Goal: Information Seeking & Learning: Check status

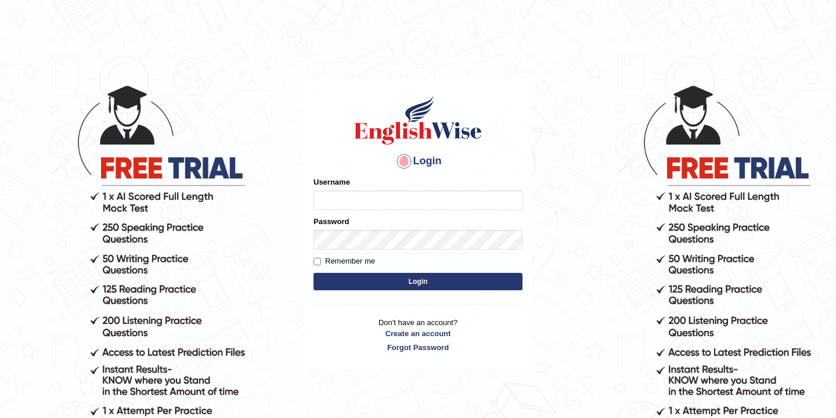
type input "bikramgurung_parramatta"
click at [407, 283] on button "Login" at bounding box center [418, 281] width 209 height 17
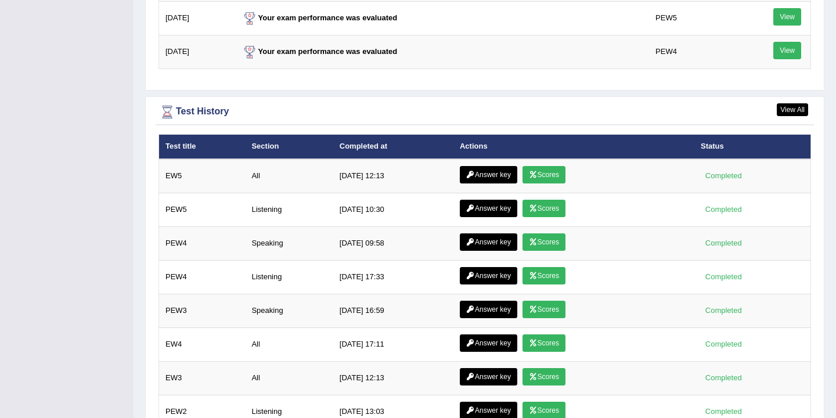
scroll to position [1603, 0]
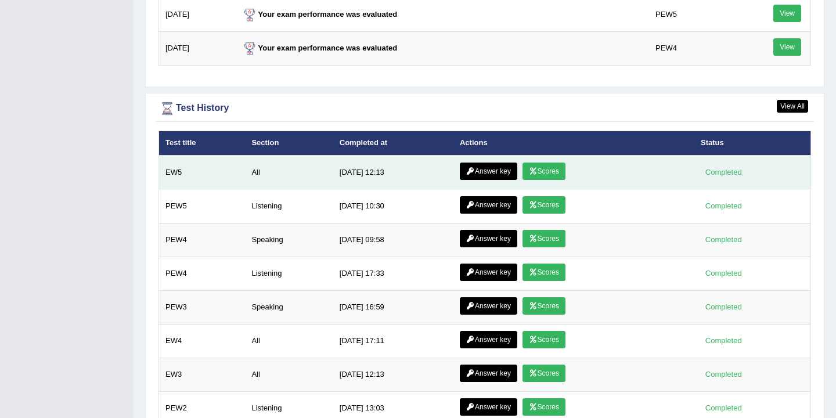
click at [544, 177] on link "Scores" at bounding box center [544, 171] width 43 height 17
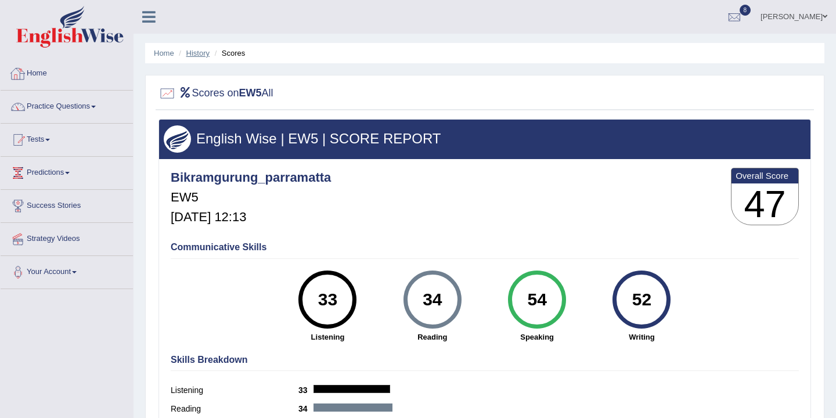
click at [201, 56] on link "History" at bounding box center [197, 53] width 23 height 9
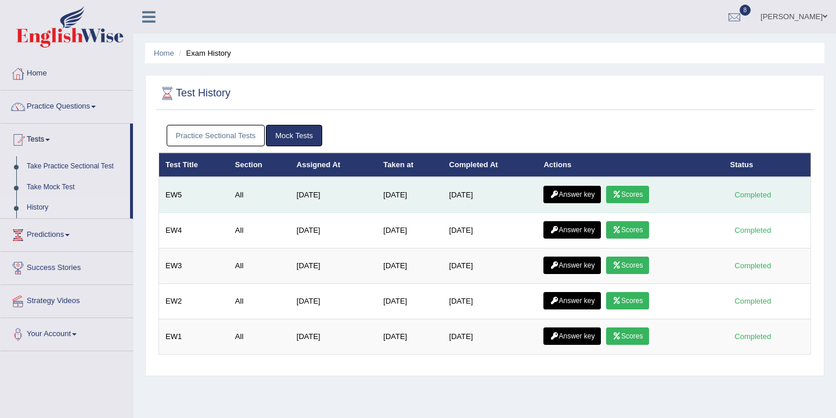
click at [570, 198] on link "Answer key" at bounding box center [571, 194] width 57 height 17
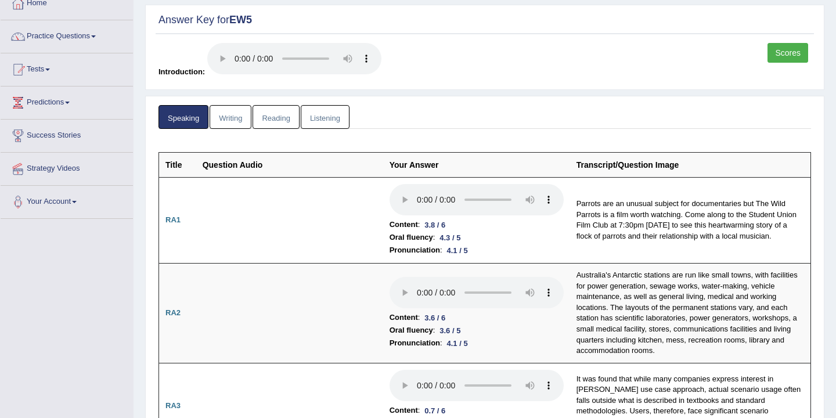
scroll to position [74, 0]
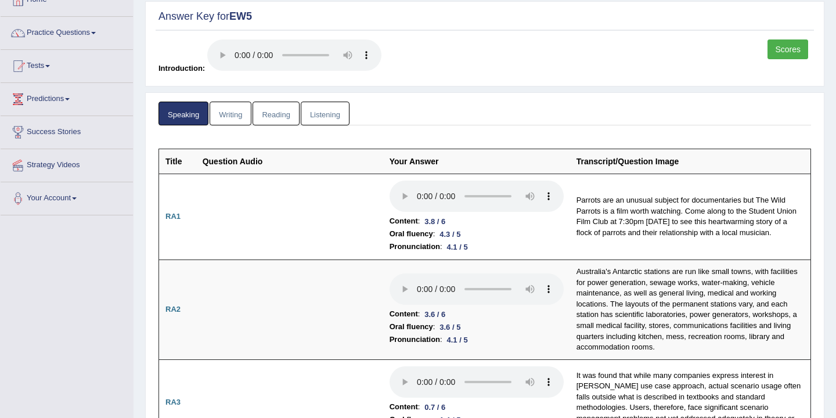
click at [318, 113] on link "Listening" at bounding box center [325, 114] width 49 height 24
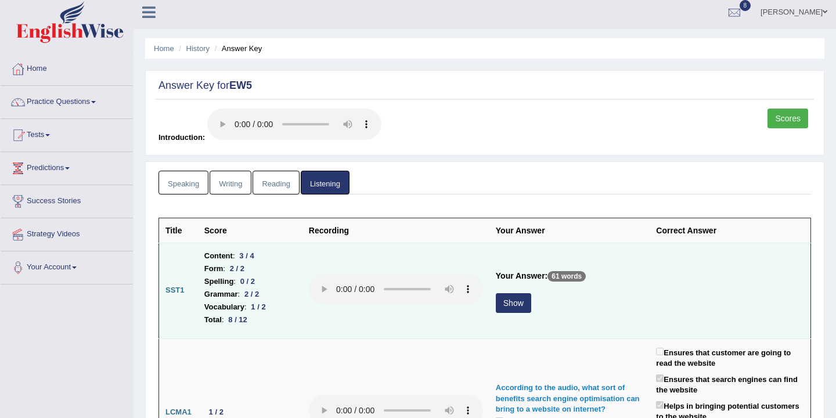
scroll to position [0, 0]
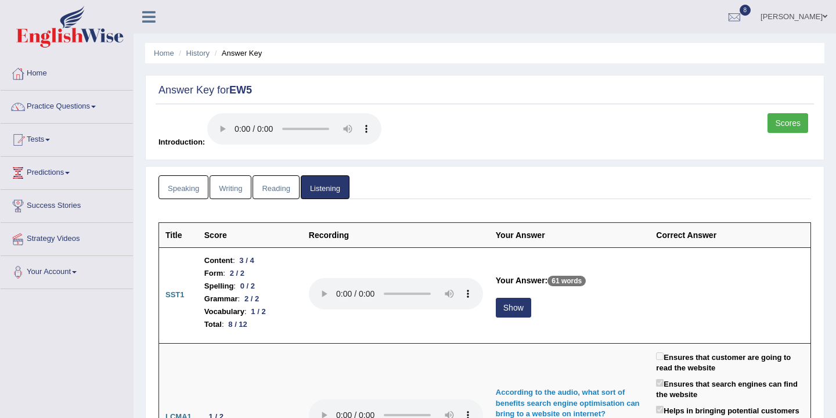
click at [280, 193] on link "Reading" at bounding box center [276, 187] width 46 height 24
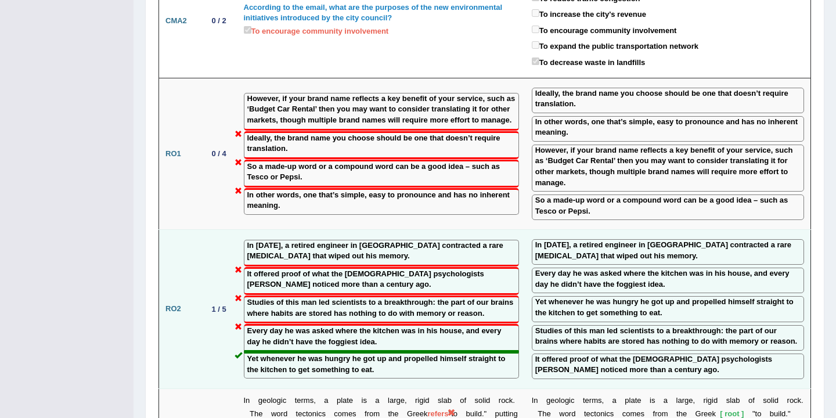
scroll to position [1242, 0]
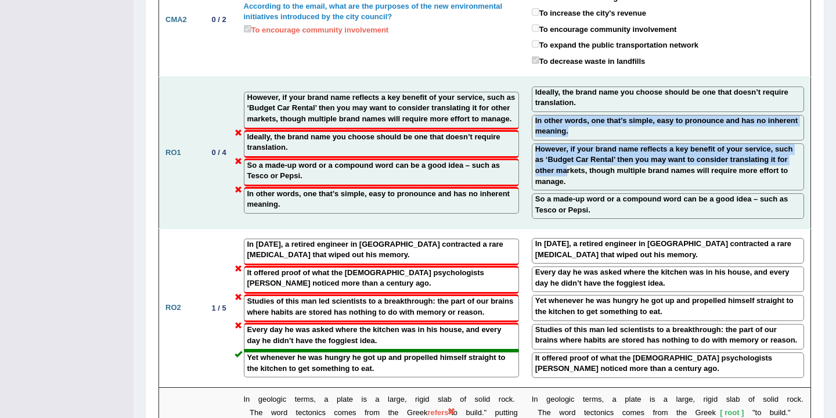
drag, startPoint x: 568, startPoint y: 175, endPoint x: 579, endPoint y: 103, distance: 73.3
click at [579, 103] on td "Ideally, the brand name you choose should be one that doesn’t require translati…" at bounding box center [668, 153] width 286 height 152
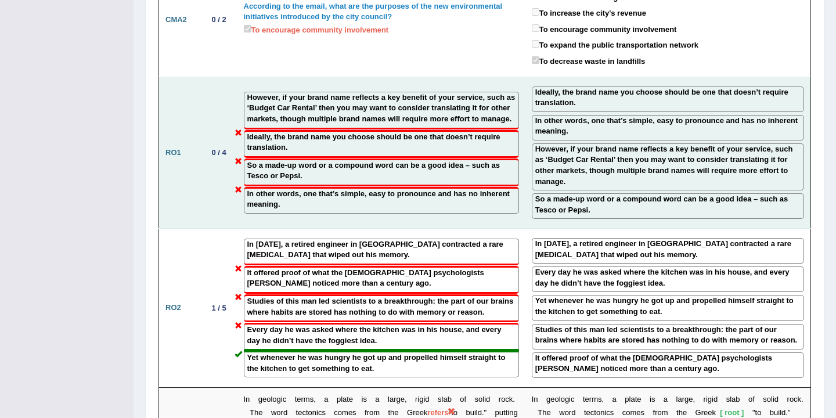
click at [510, 226] on td "However, if your brand name reflects a key benefit of your service, such as ‘Bu…" at bounding box center [381, 153] width 288 height 152
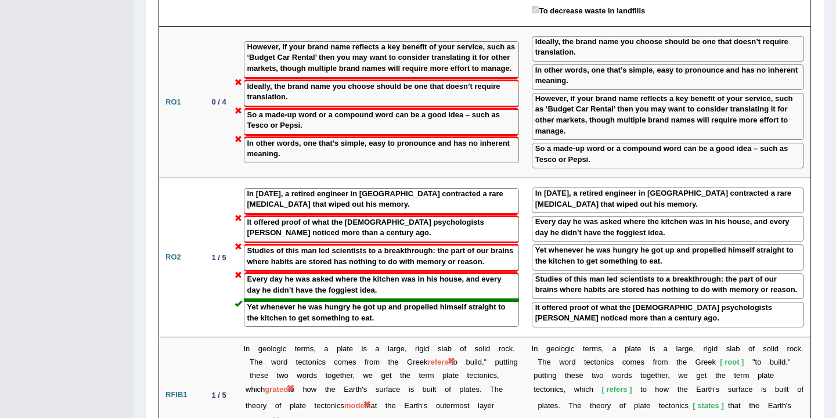
scroll to position [1314, 0]
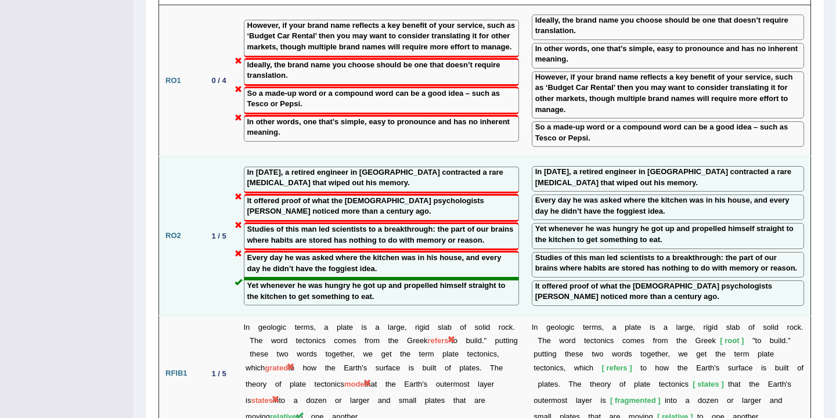
click at [638, 182] on label "In 1992, a retired engineer in San Diego contracted a rare brain disease that w…" at bounding box center [667, 177] width 265 height 21
drag, startPoint x: 627, startPoint y: 172, endPoint x: 568, endPoint y: 177, distance: 58.2
click at [568, 177] on label "In 1992, a retired engineer in San Diego contracted a rare brain disease that w…" at bounding box center [667, 177] width 265 height 21
drag, startPoint x: 582, startPoint y: 201, endPoint x: 570, endPoint y: 204, distance: 12.5
click at [570, 204] on label "Every day he was asked where the kitchen was in his house, and every day he did…" at bounding box center [667, 205] width 265 height 21
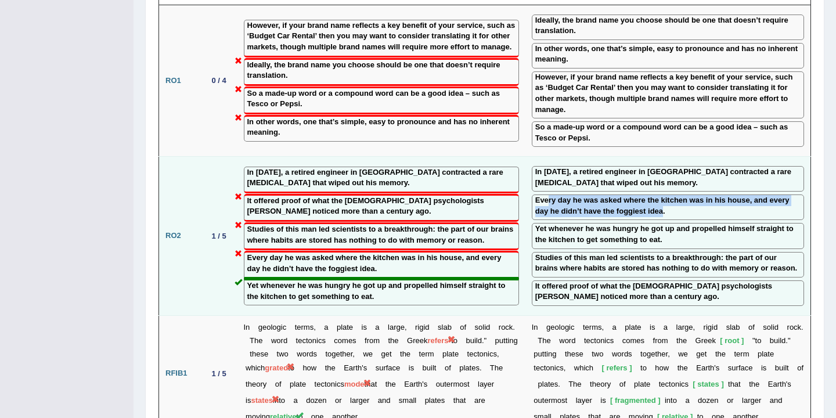
drag, startPoint x: 662, startPoint y: 213, endPoint x: 549, endPoint y: 201, distance: 113.8
click at [548, 200] on label "Every day he was asked where the kitchen was in his house, and every day he did…" at bounding box center [667, 205] width 265 height 21
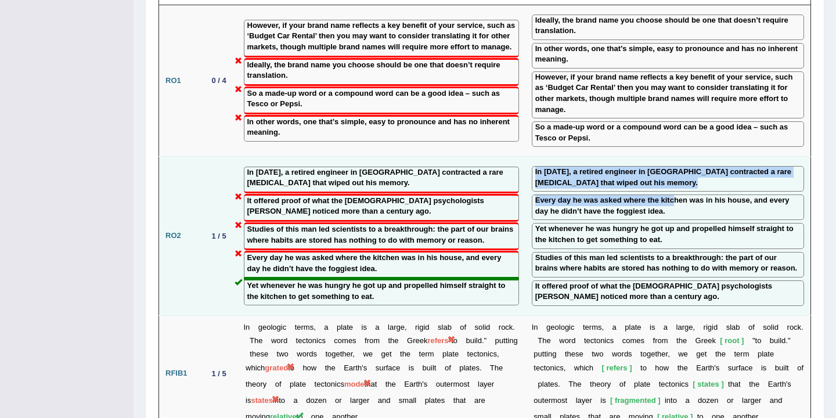
drag, startPoint x: 546, startPoint y: 170, endPoint x: 676, endPoint y: 208, distance: 135.8
click at [676, 208] on td "In 1992, a retired engineer in San Diego contracted a rare brain disease that w…" at bounding box center [668, 236] width 286 height 159
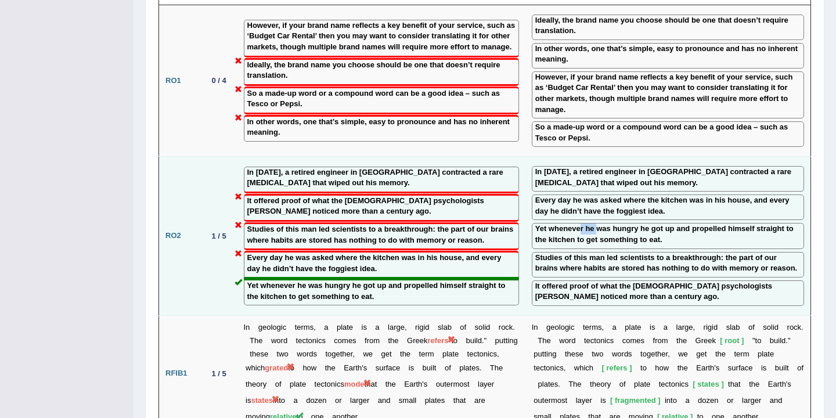
drag, startPoint x: 596, startPoint y: 230, endPoint x: 578, endPoint y: 235, distance: 18.0
click at [578, 235] on label "Yet whenever he was hungry he got up and propelled himself straight to the kitc…" at bounding box center [667, 234] width 265 height 21
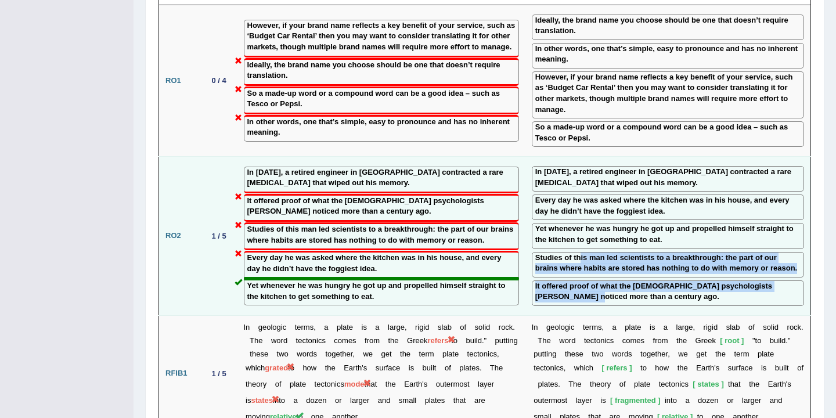
drag, startPoint x: 579, startPoint y: 266, endPoint x: 542, endPoint y: 301, distance: 51.4
click at [545, 303] on td "In 1992, a retired engineer in San Diego contracted a rare brain disease that w…" at bounding box center [668, 236] width 286 height 159
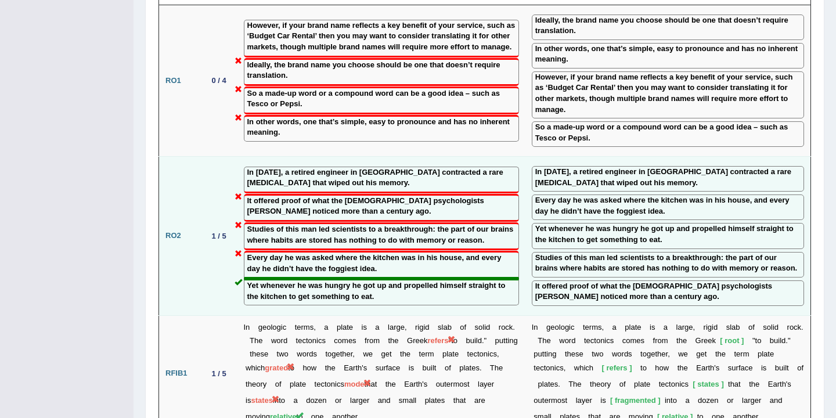
click at [571, 297] on label "It offered proof of what the US psychologists William James noticed more than a…" at bounding box center [667, 291] width 265 height 21
drag, startPoint x: 571, startPoint y: 290, endPoint x: 622, endPoint y: 294, distance: 50.7
click at [624, 294] on label "It offered proof of what the US psychologists William James noticed more than a…" at bounding box center [667, 291] width 265 height 21
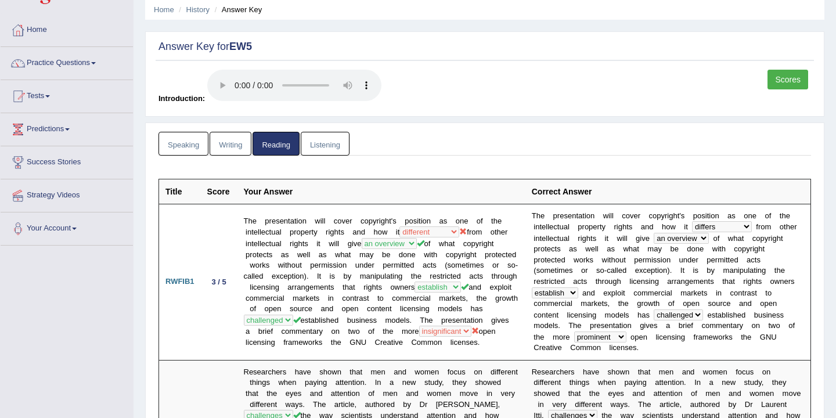
scroll to position [0, 0]
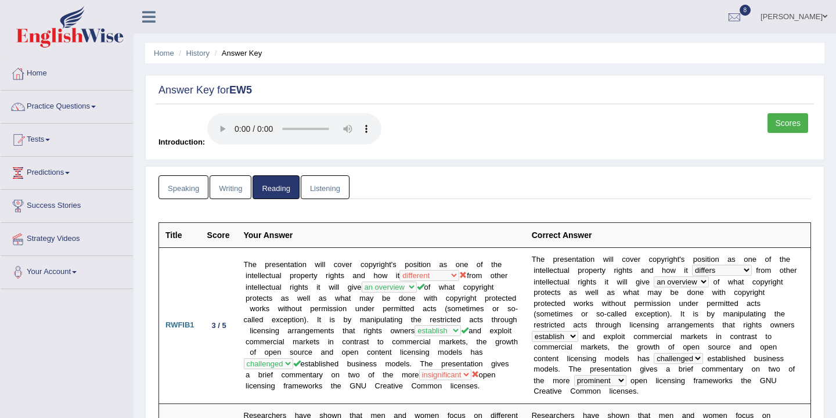
click at [326, 189] on link "Listening" at bounding box center [325, 187] width 49 height 24
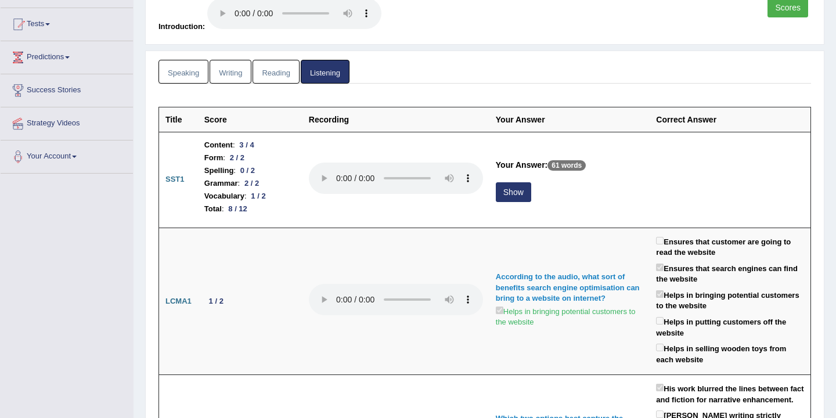
scroll to position [119, 0]
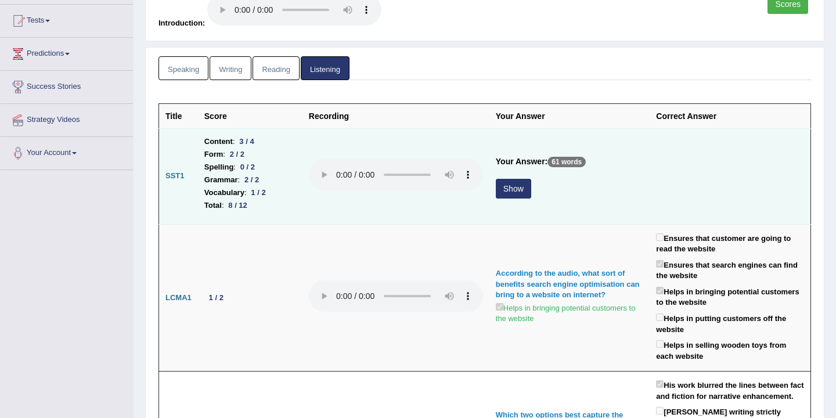
click at [508, 187] on button "Show" at bounding box center [513, 189] width 35 height 20
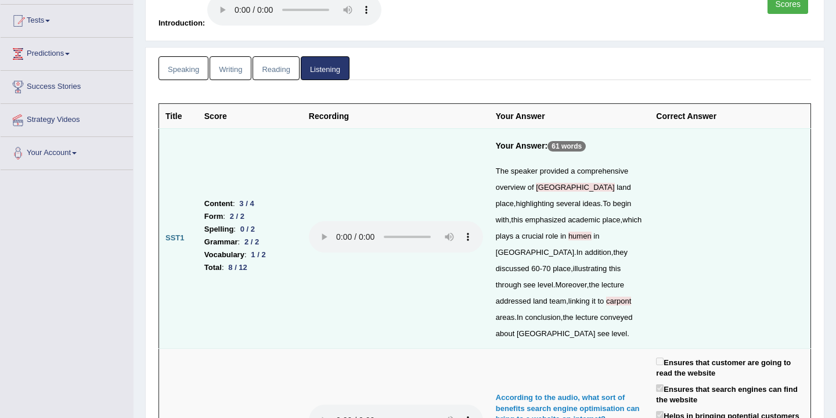
click at [541, 191] on span "australia" at bounding box center [575, 187] width 78 height 9
click at [685, 295] on td at bounding box center [730, 238] width 161 height 220
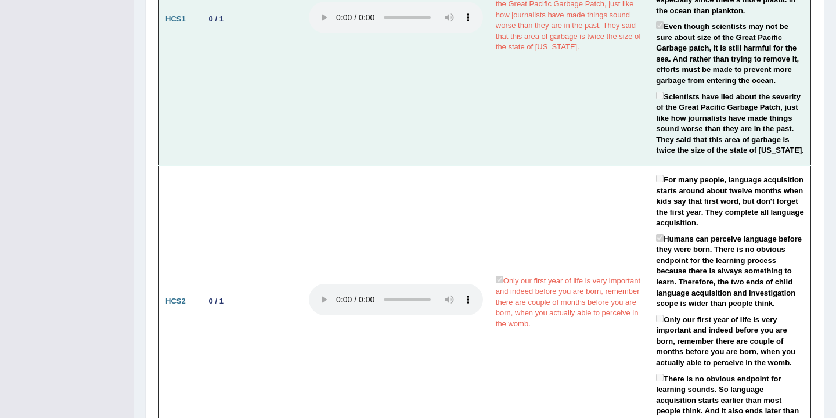
scroll to position [1396, 0]
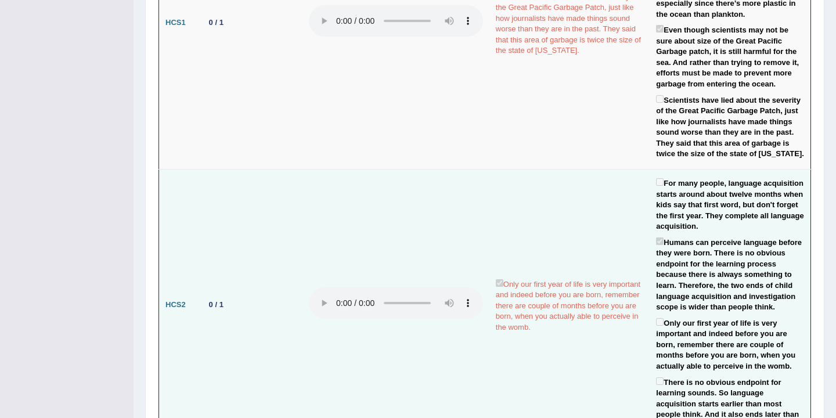
click at [655, 297] on td "For many people, language acquisition starts around about twelve months when ki…" at bounding box center [730, 304] width 161 height 271
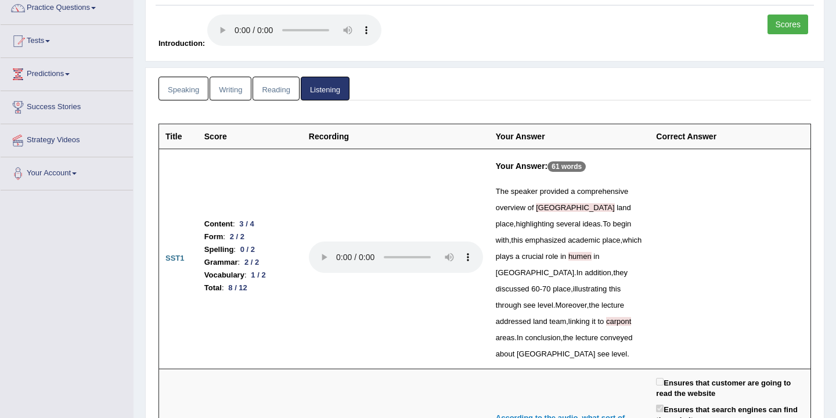
scroll to position [0, 0]
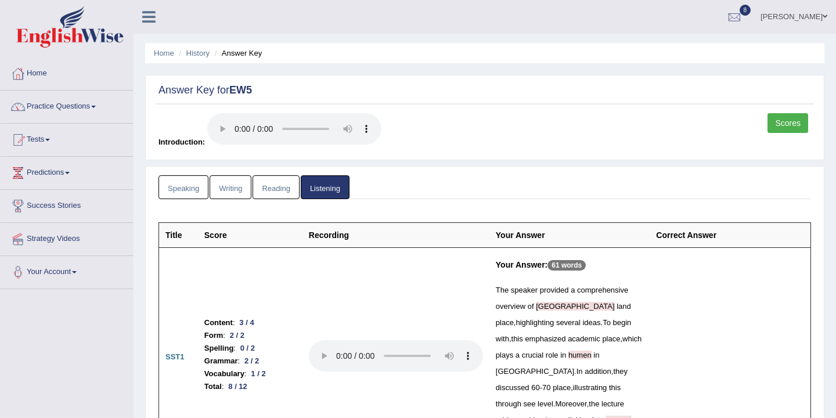
click at [271, 188] on link "Reading" at bounding box center [276, 187] width 46 height 24
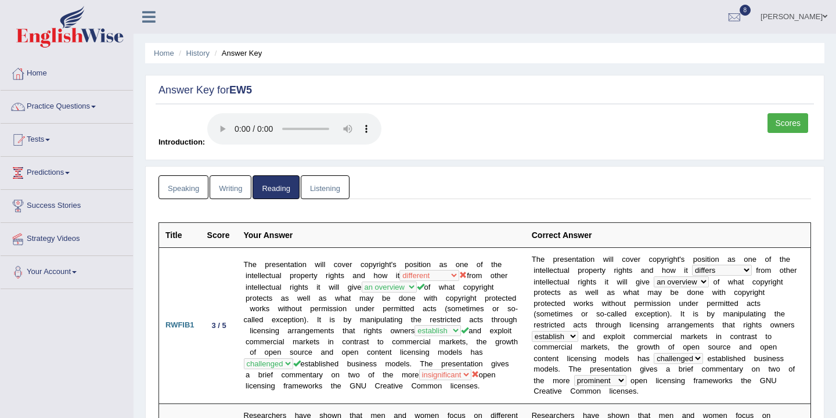
click at [236, 186] on link "Writing" at bounding box center [231, 187] width 42 height 24
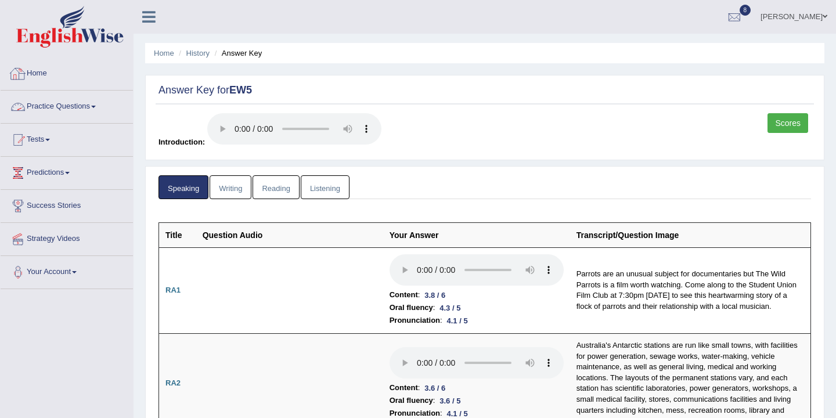
click at [45, 78] on link "Home" at bounding box center [67, 71] width 132 height 29
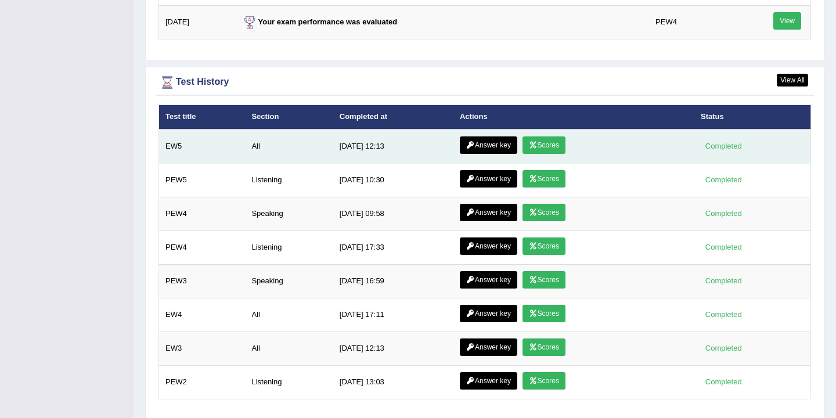
scroll to position [1593, 0]
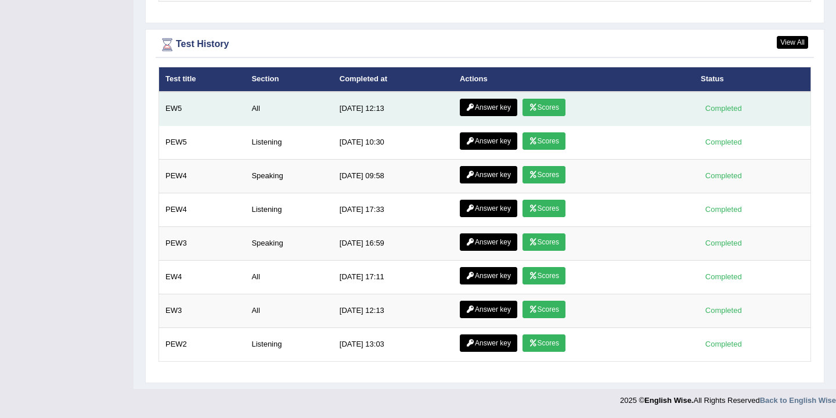
click at [488, 107] on link "Answer key" at bounding box center [488, 107] width 57 height 17
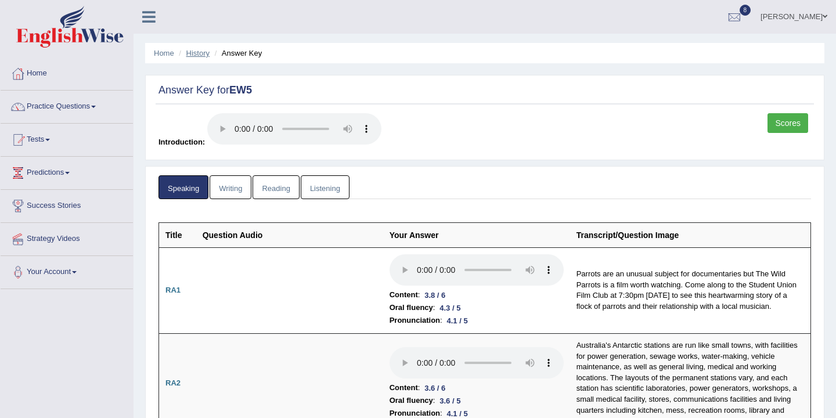
click at [199, 52] on link "History" at bounding box center [197, 53] width 23 height 9
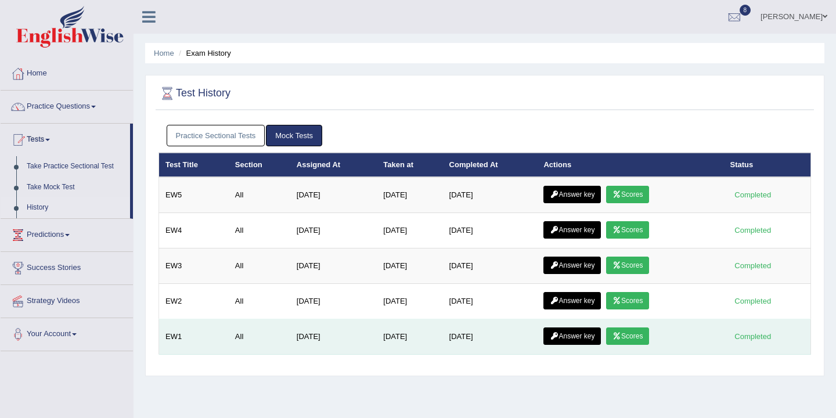
click at [628, 337] on link "Scores" at bounding box center [627, 335] width 43 height 17
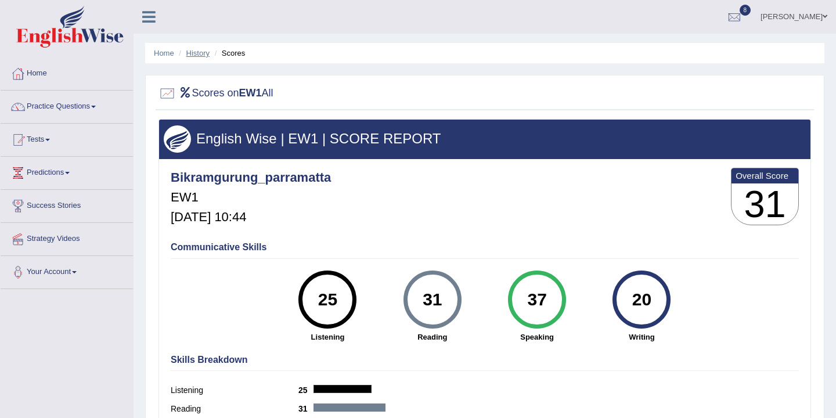
click at [195, 50] on link "History" at bounding box center [197, 53] width 23 height 9
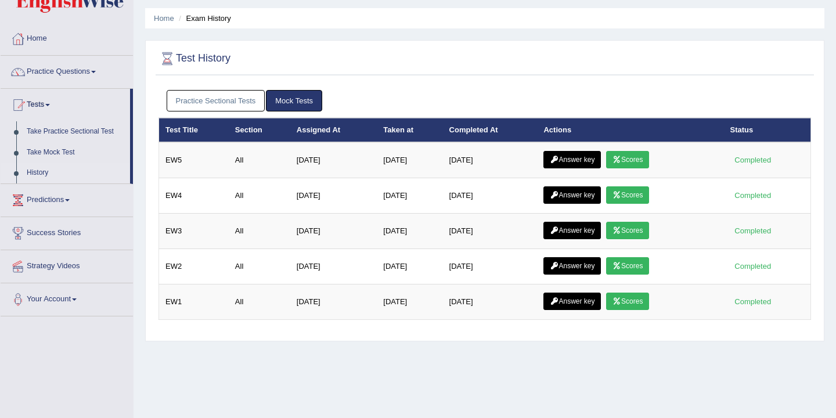
scroll to position [58, 0]
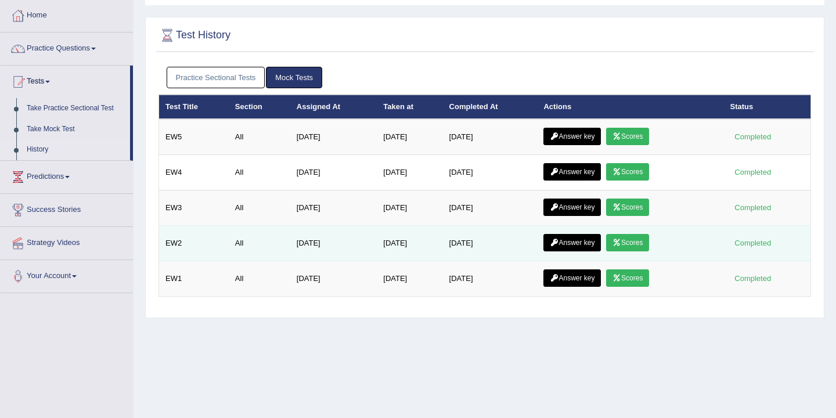
click at [581, 242] on link "Answer key" at bounding box center [571, 242] width 57 height 17
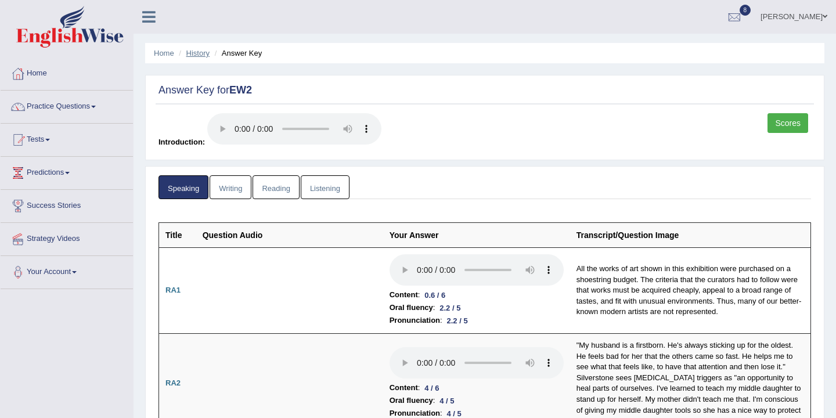
click at [196, 49] on link "History" at bounding box center [197, 53] width 23 height 9
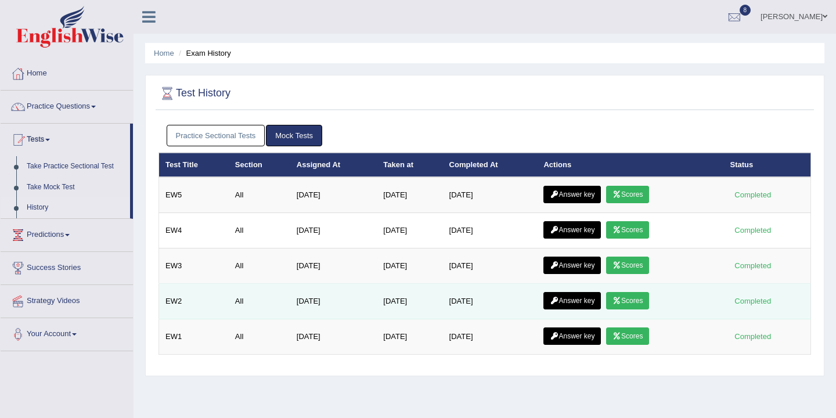
click at [632, 304] on link "Scores" at bounding box center [627, 300] width 43 height 17
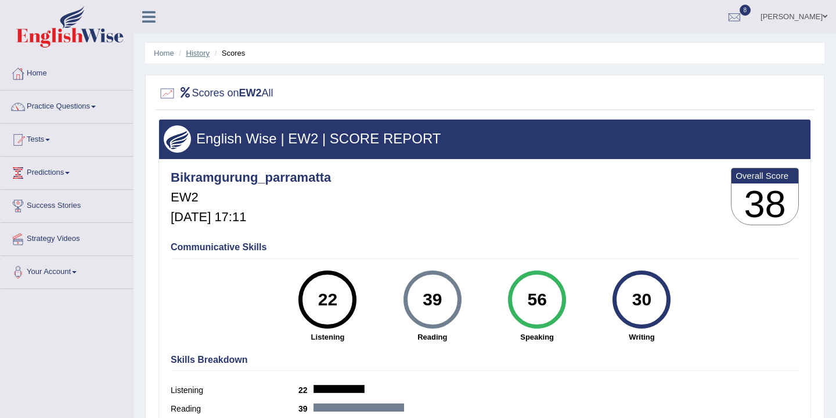
click at [197, 53] on link "History" at bounding box center [197, 53] width 23 height 9
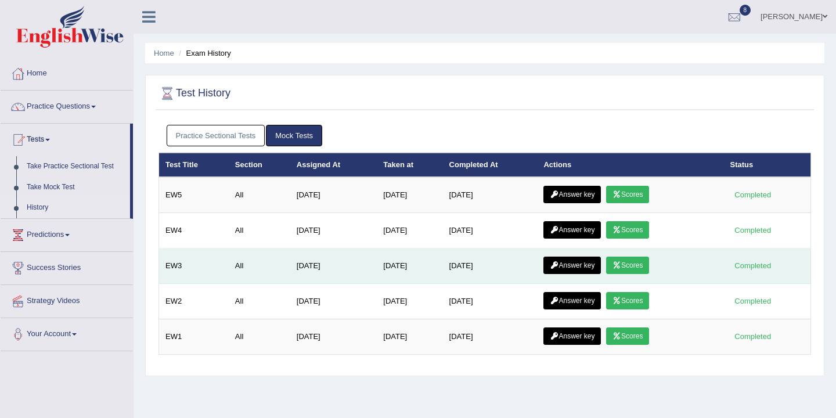
click at [637, 263] on link "Scores" at bounding box center [627, 265] width 43 height 17
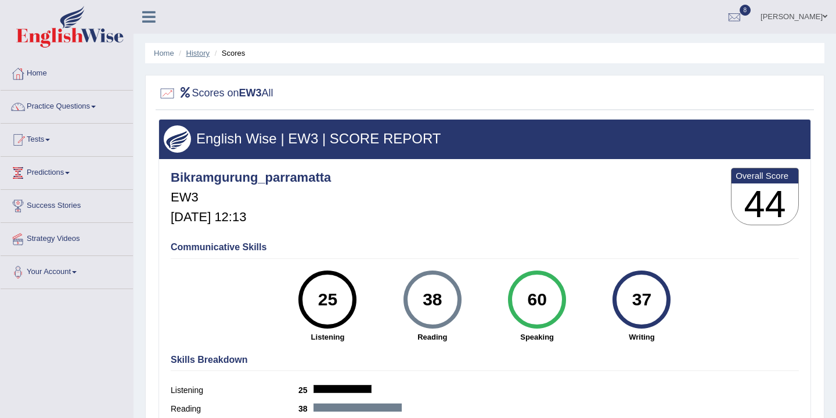
click at [200, 54] on link "History" at bounding box center [197, 53] width 23 height 9
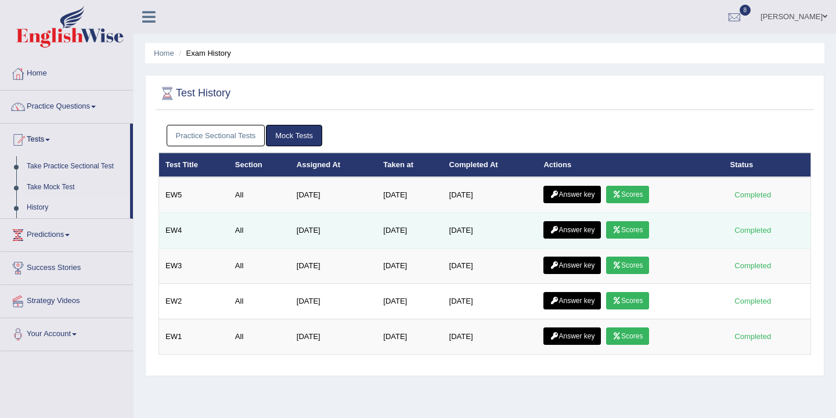
click at [628, 226] on link "Scores" at bounding box center [627, 229] width 43 height 17
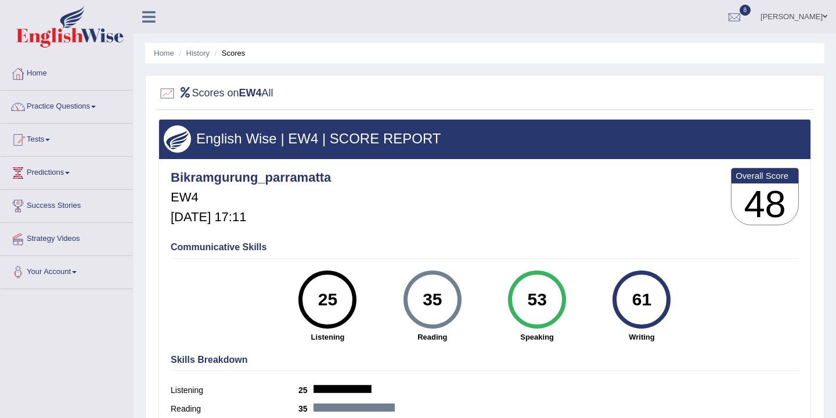
click at [197, 57] on li "History" at bounding box center [193, 53] width 34 height 11
click at [196, 51] on link "History" at bounding box center [197, 53] width 23 height 9
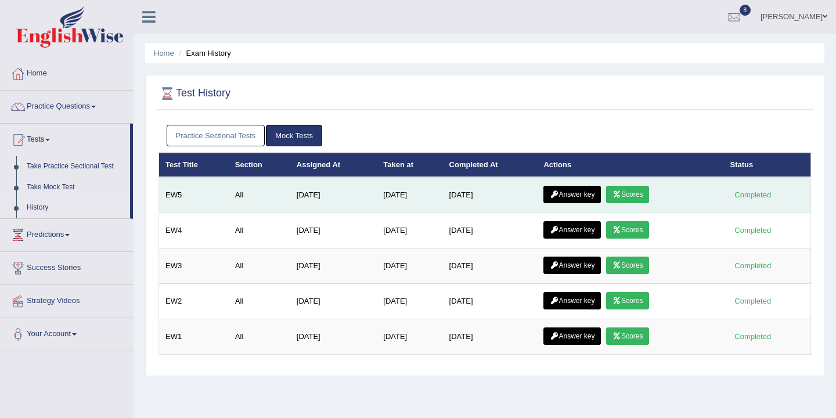
click at [642, 193] on link "Scores" at bounding box center [627, 194] width 43 height 17
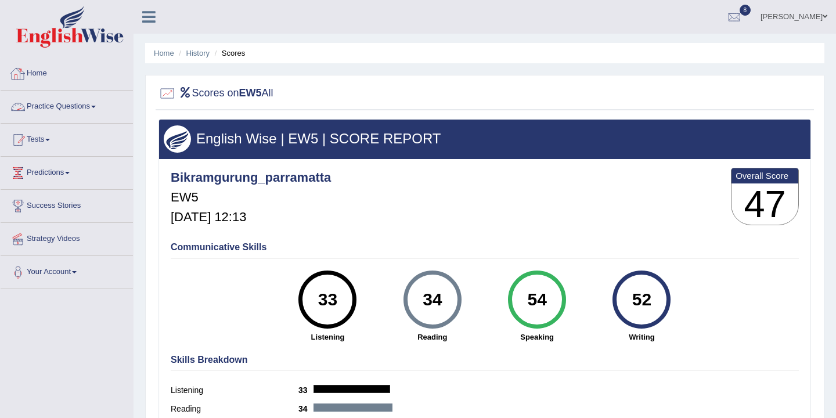
click at [37, 74] on link "Home" at bounding box center [67, 71] width 132 height 29
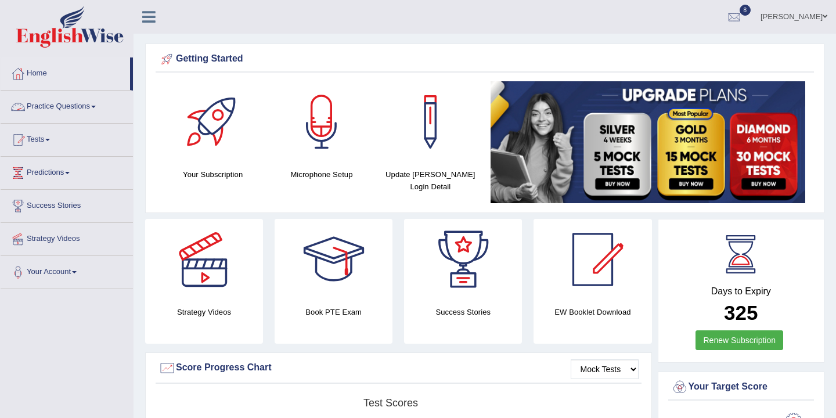
click at [97, 110] on link "Practice Questions" at bounding box center [67, 105] width 132 height 29
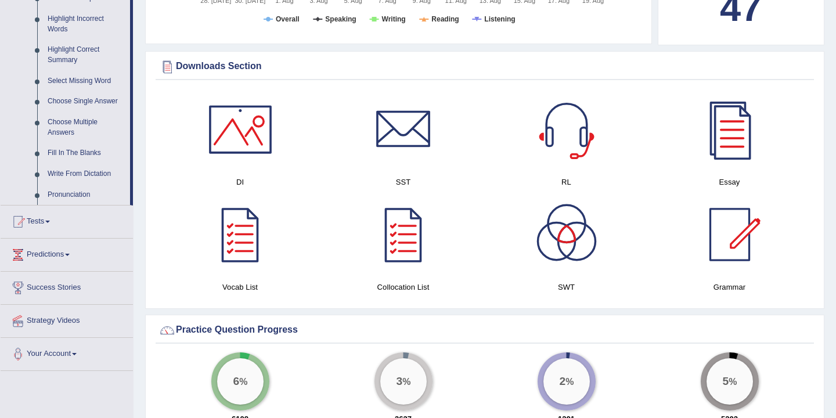
scroll to position [484, 0]
